Goal: Transaction & Acquisition: Purchase product/service

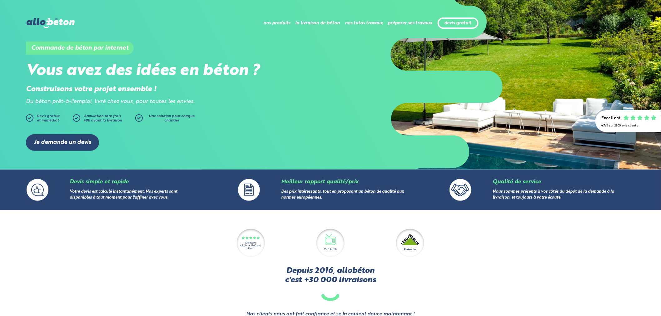
click at [49, 22] on img at bounding box center [51, 23] width 48 height 10
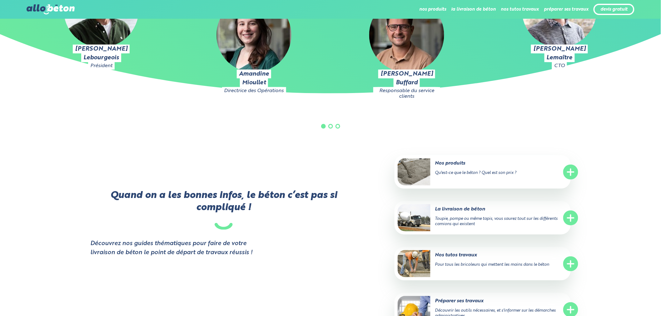
scroll to position [1197, 0]
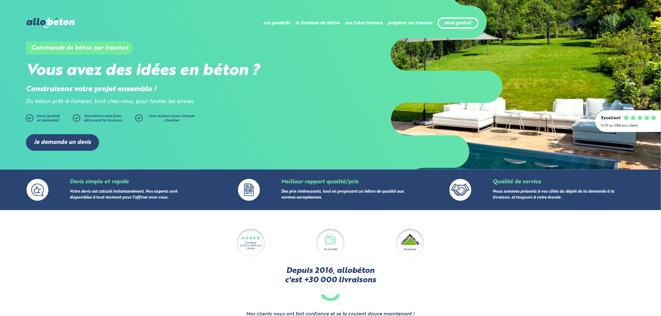
click at [262, 113] on div "Commande de béton par internet Vous avez des idées en béton ? Construisons votr…" at bounding box center [330, 98] width 609 height 123
click at [82, 141] on link "Je demande un devis" at bounding box center [62, 142] width 73 height 17
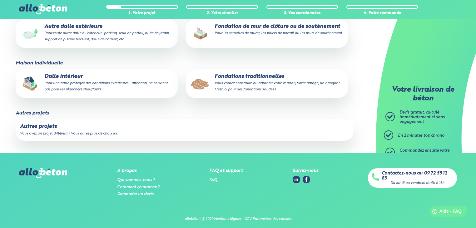
scroll to position [142, 0]
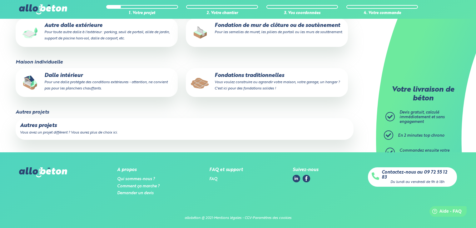
drag, startPoint x: 359, startPoint y: 160, endPoint x: 466, endPoint y: 185, distance: 109.6
click at [476, 183] on html "09 72 55 12 83 Conseils et Appel Gratuits nos produits le béton prêt à l'emploi…" at bounding box center [238, 44] width 476 height 372
click at [336, 172] on div "A propos Qui sommes-nous ? Comment ça marche ? Demander un devis FAQ et support…" at bounding box center [238, 182] width 438 height 30
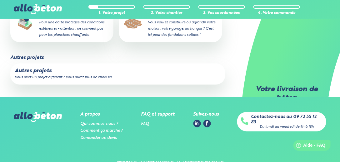
scroll to position [223, 0]
